Goal: Find specific page/section: Find specific page/section

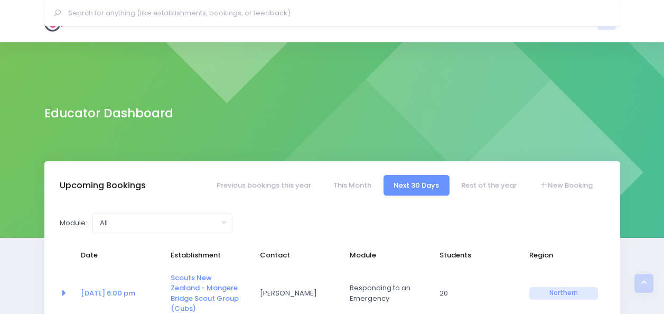
select select "5"
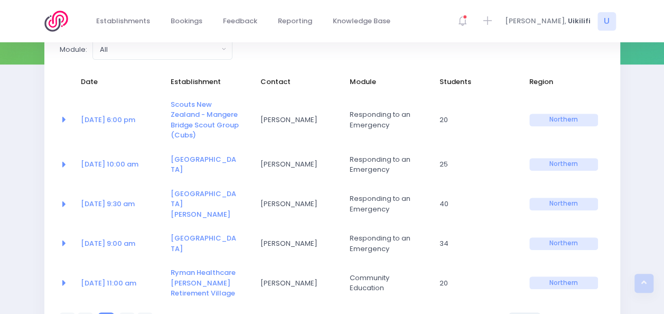
click at [56, 23] on img at bounding box center [59, 21] width 30 height 21
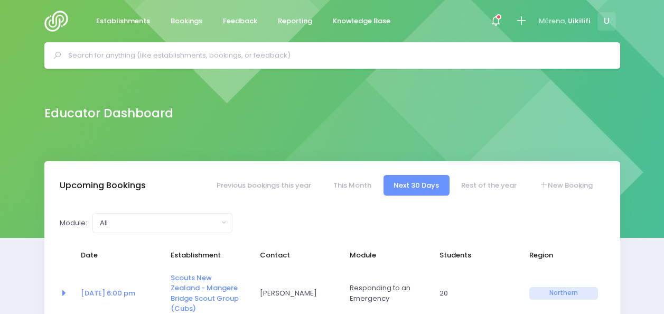
select select "5"
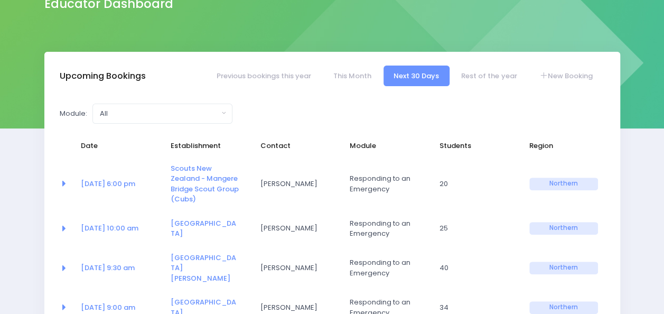
scroll to position [109, 0]
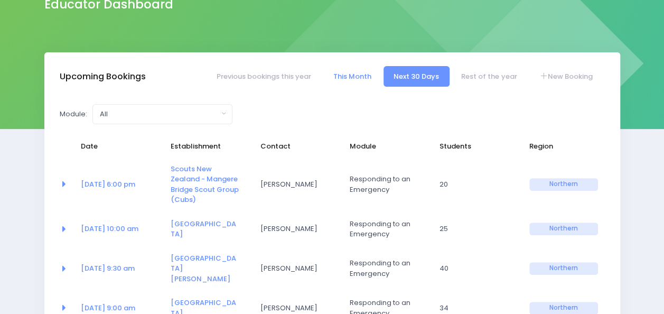
click at [347, 77] on link "This Month" at bounding box center [352, 76] width 59 height 21
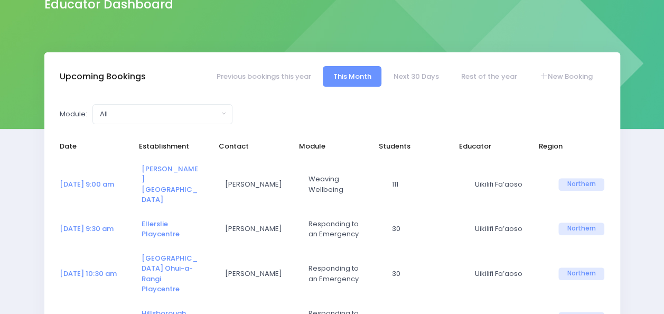
select select "5"
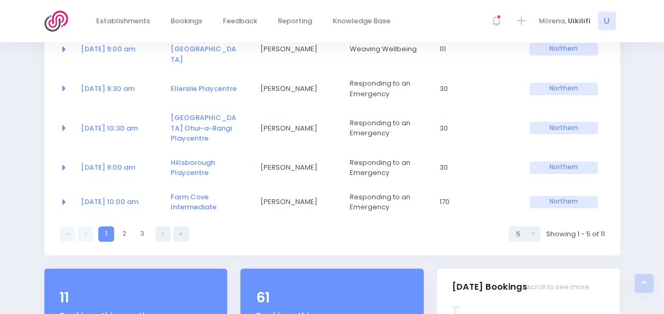
scroll to position [236, 0]
